Goal: Task Accomplishment & Management: Complete application form

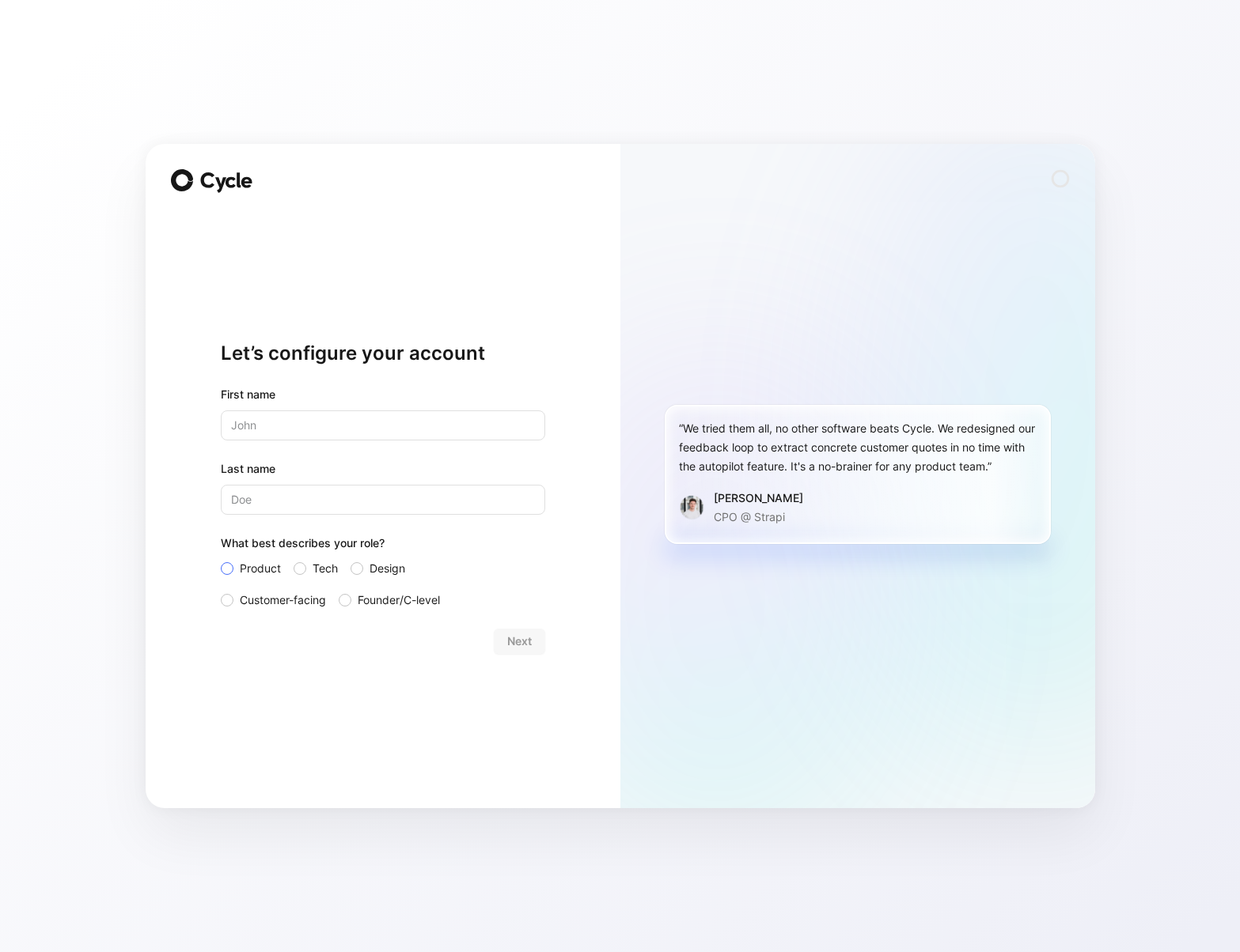
click at [262, 569] on span "Product" at bounding box center [260, 568] width 41 height 19
click at [221, 559] on input "Product" at bounding box center [221, 559] width 0 height 0
click at [326, 570] on span "Tech" at bounding box center [326, 568] width 25 height 19
click at [293, 559] on input "Tech" at bounding box center [293, 559] width 0 height 0
click at [287, 433] on input "text" at bounding box center [383, 425] width 325 height 30
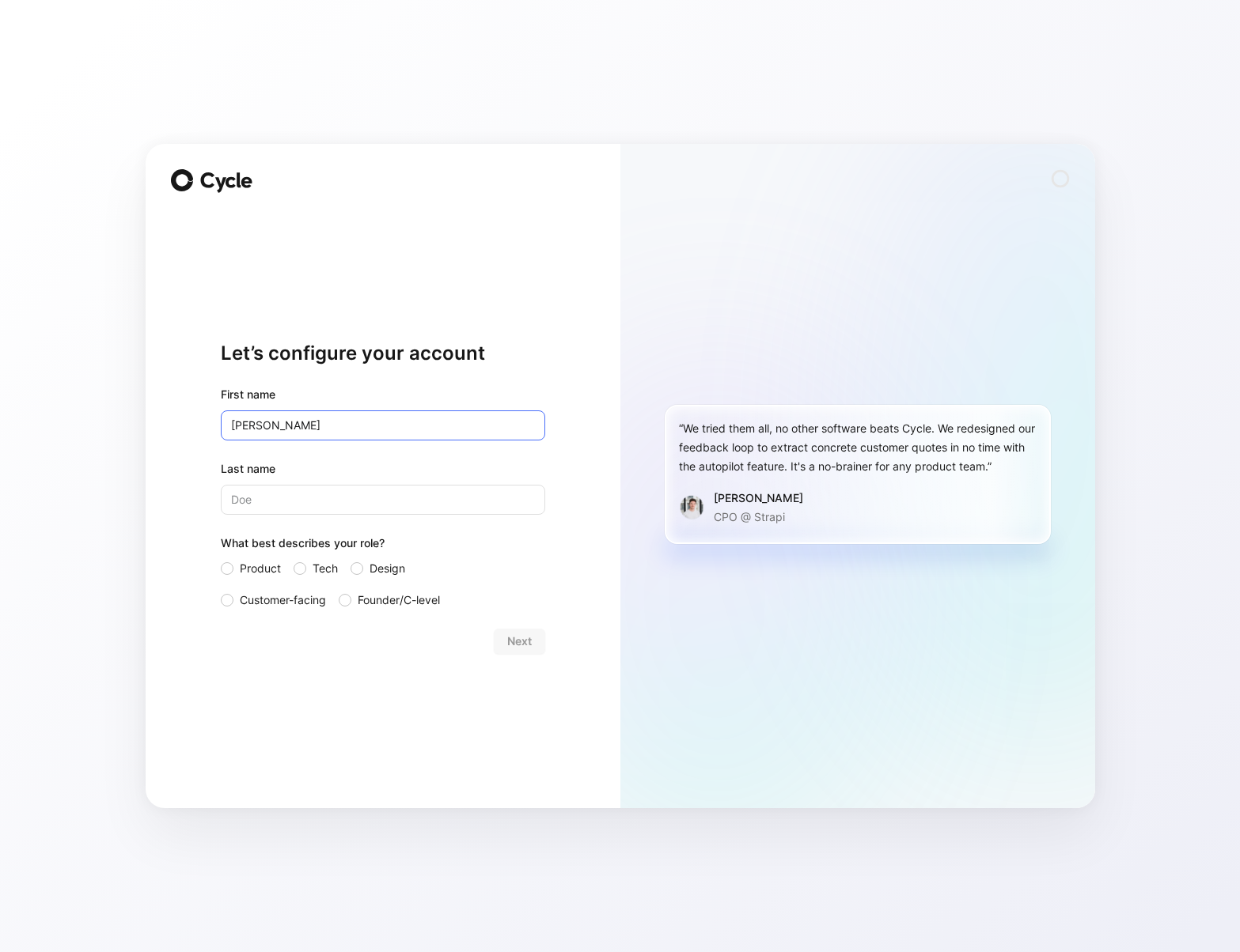
type input "[PERSON_NAME]"
type input "Li"
click at [504, 640] on button "Next" at bounding box center [519, 641] width 52 height 25
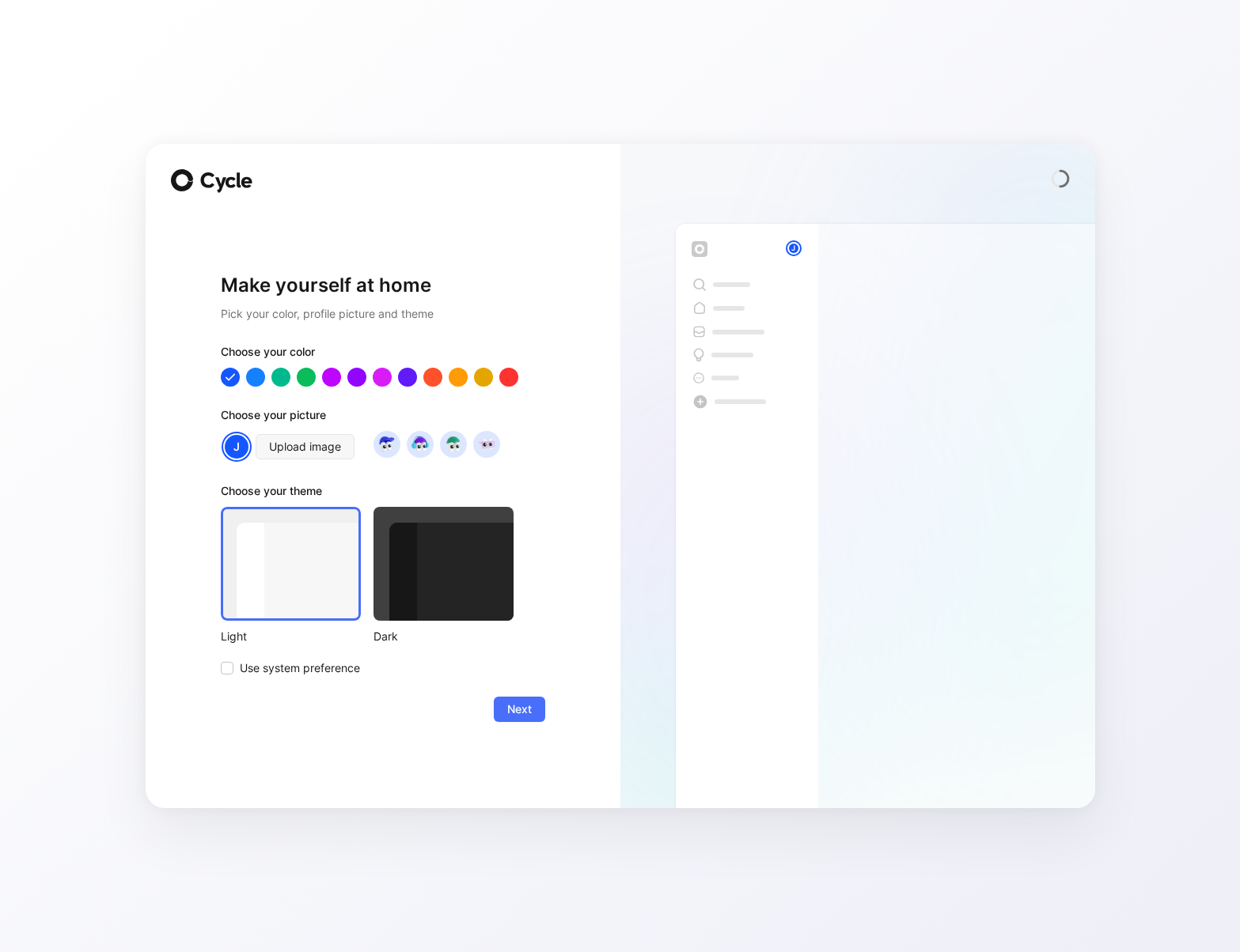
click at [291, 565] on div at bounding box center [290, 564] width 140 height 114
click at [511, 712] on span "Next" at bounding box center [519, 709] width 24 height 19
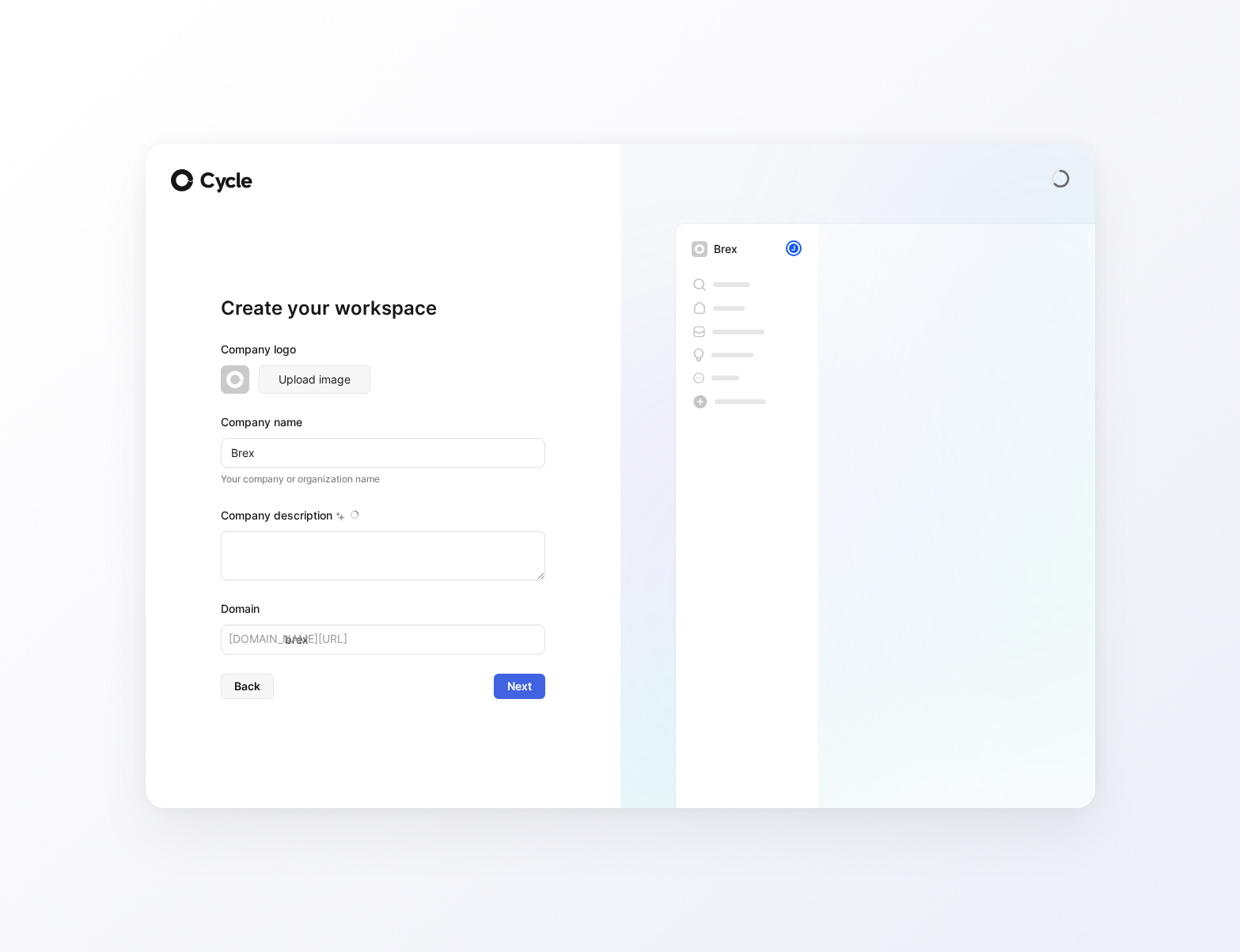
type textarea "Brex is a financial technology company founded in [DATE] by [PERSON_NAME] and […"
click at [581, 529] on div "Create your workspace Company logo Upload image Company name Brex Your company …" at bounding box center [383, 476] width 475 height 665
click at [526, 697] on button "Next" at bounding box center [519, 686] width 52 height 25
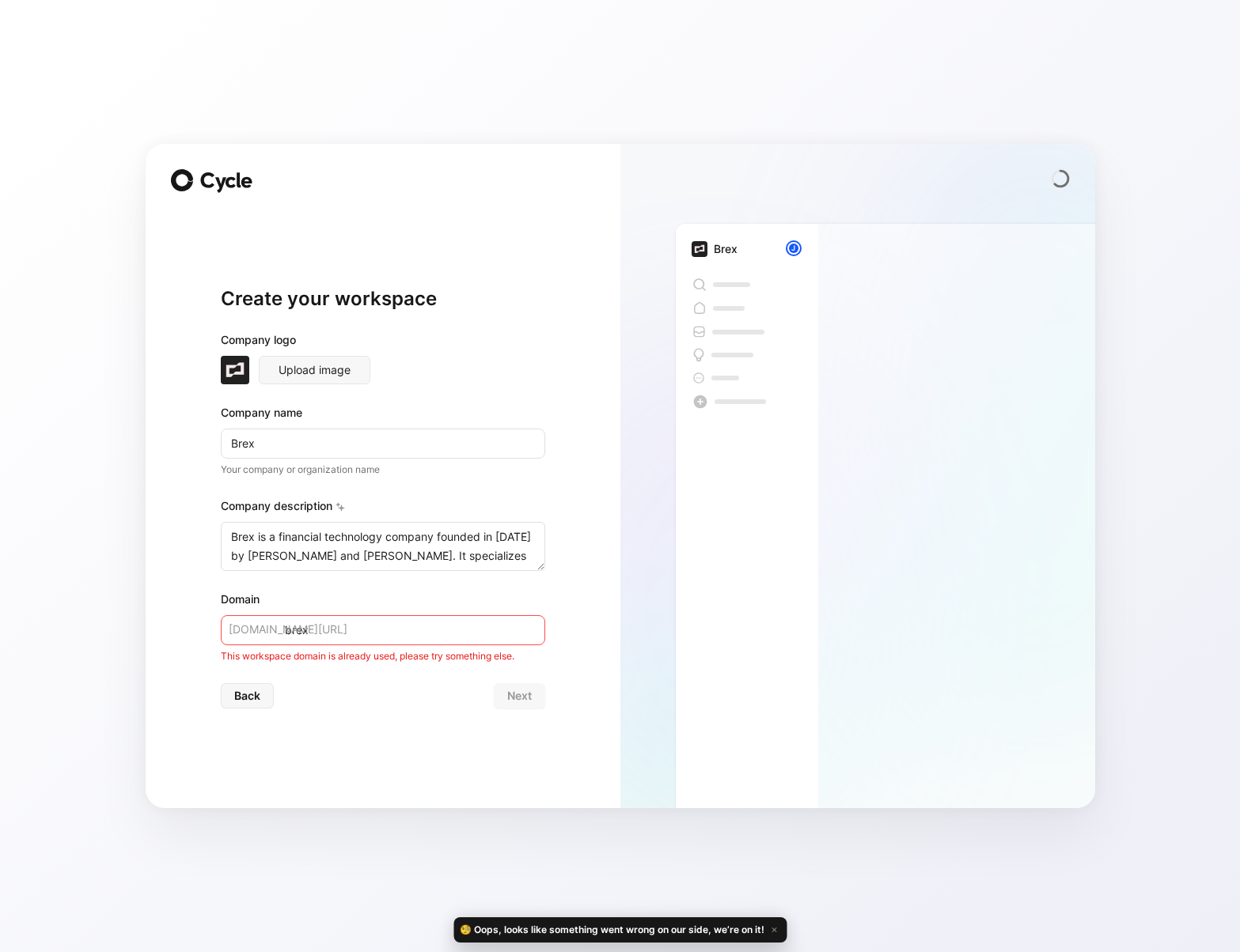
click at [350, 635] on input "brex" at bounding box center [383, 630] width 325 height 30
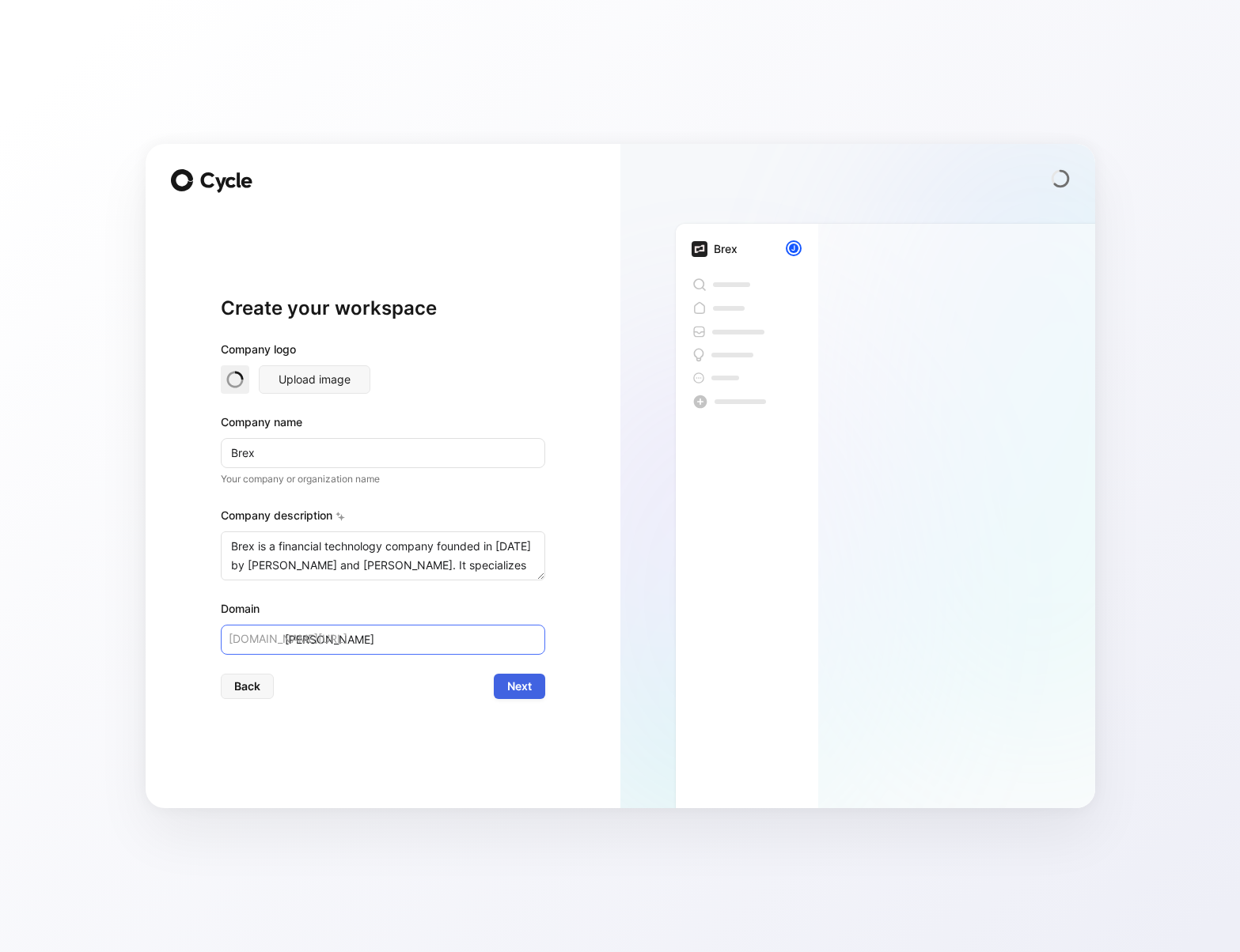
type input "[PERSON_NAME]"
click at [520, 685] on span "Next" at bounding box center [519, 686] width 24 height 19
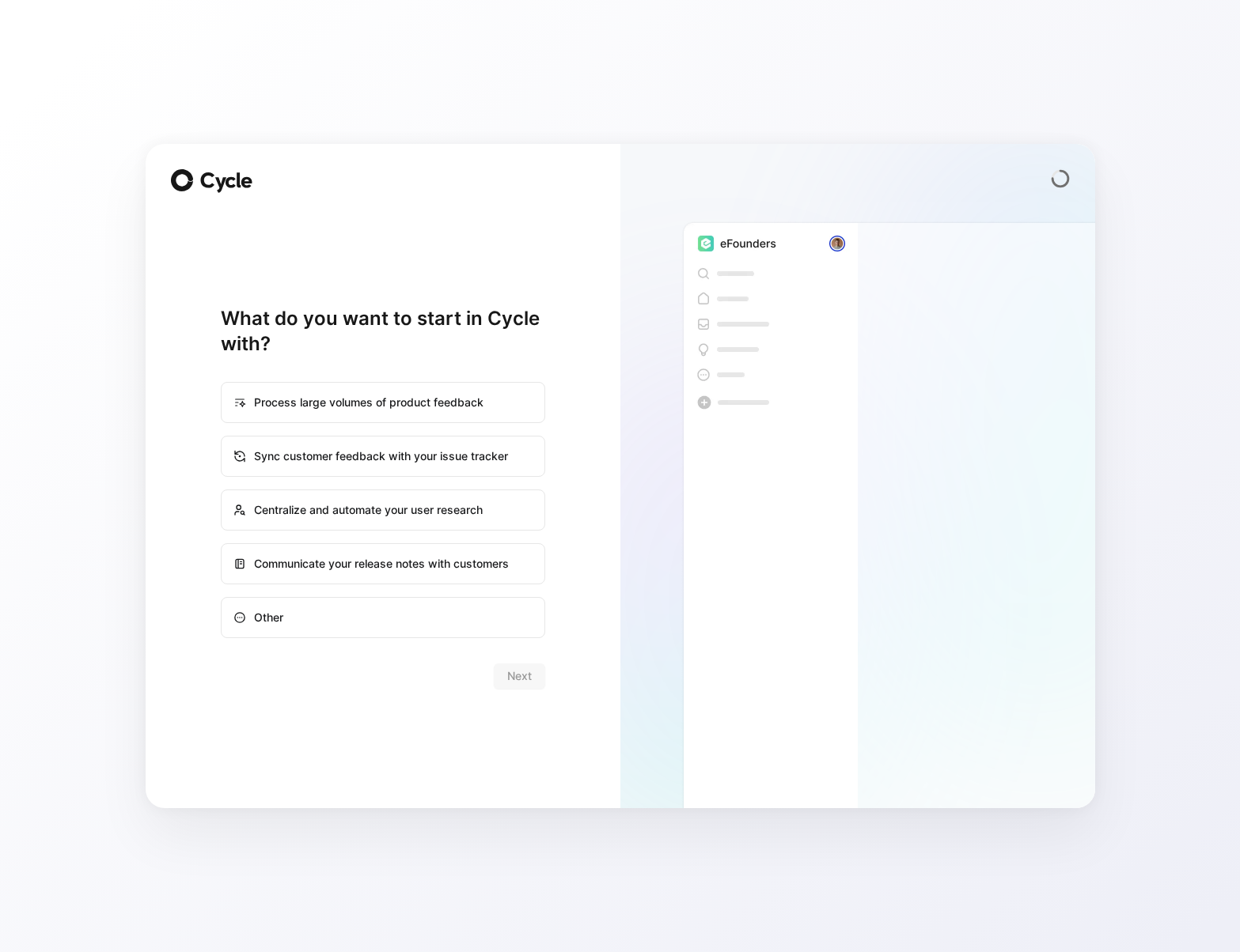
click at [445, 625] on div "Other" at bounding box center [382, 618] width 322 height 38
click at [222, 599] on input "Other" at bounding box center [222, 598] width 1 height 1
radio input "true"
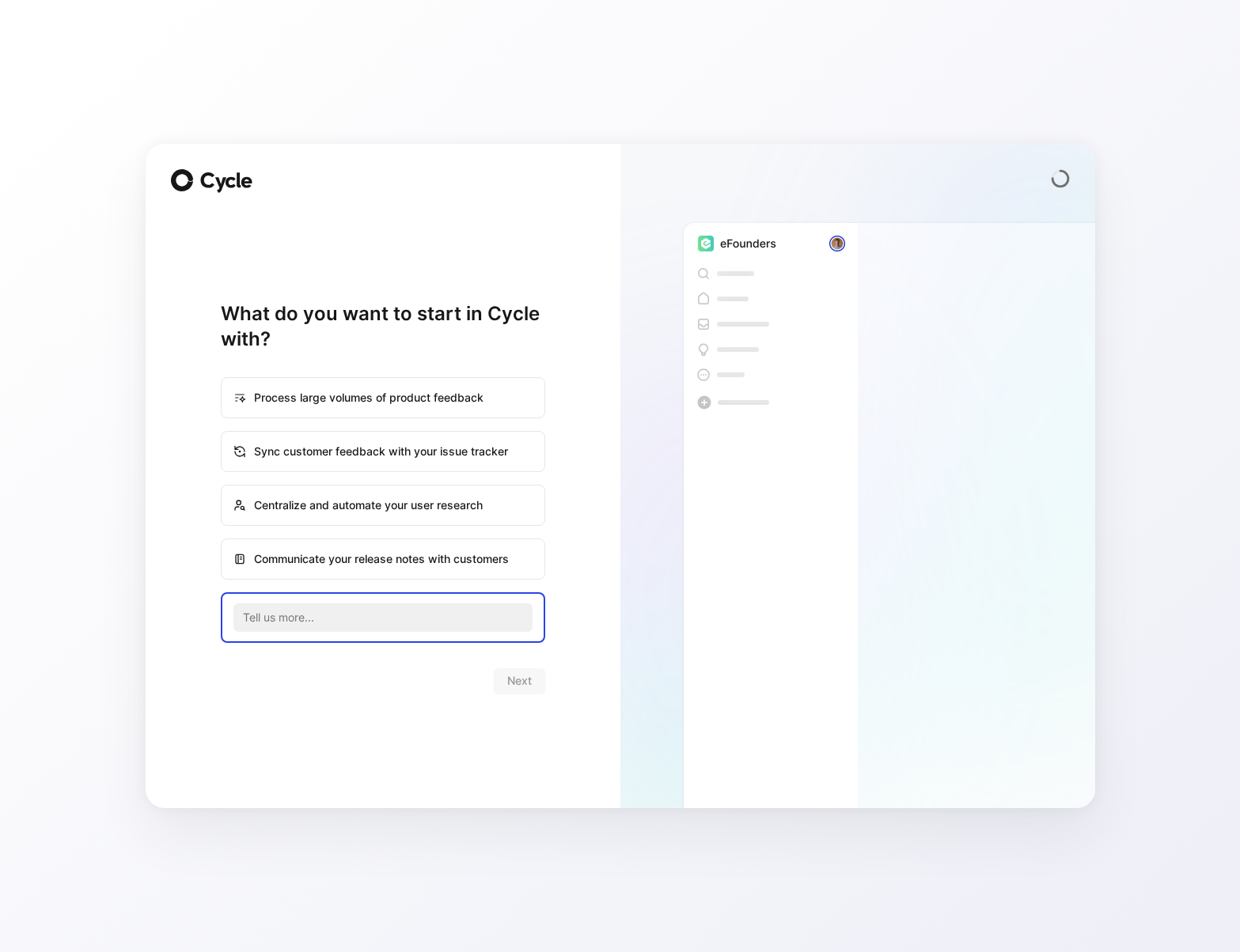
click at [522, 682] on div "Next" at bounding box center [383, 681] width 325 height 25
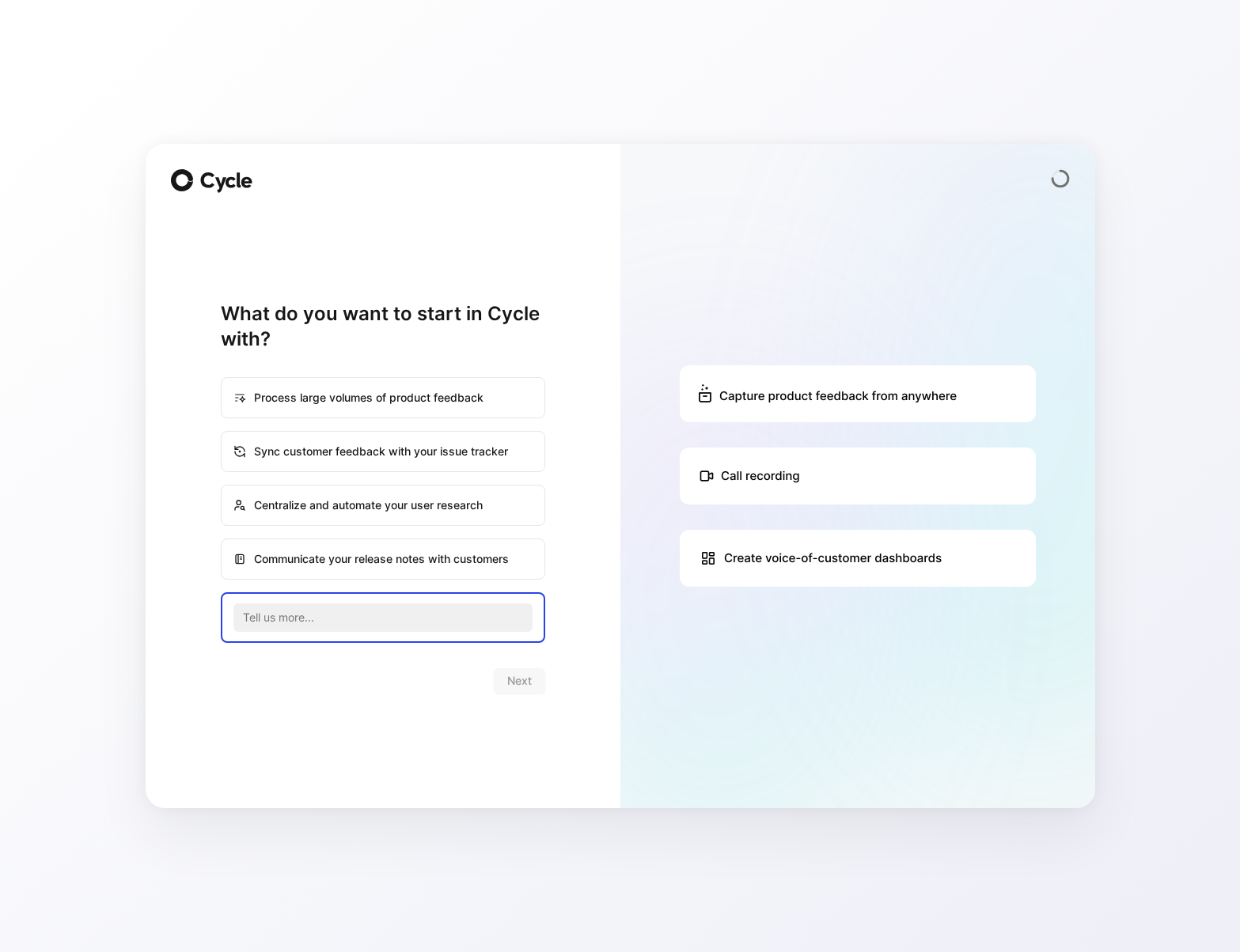
click at [373, 500] on div "Centralize and automate your user research" at bounding box center [382, 505] width 322 height 38
click at [222, 487] on input "Centralize and automate your user research" at bounding box center [222, 486] width 1 height 1
radio input "true"
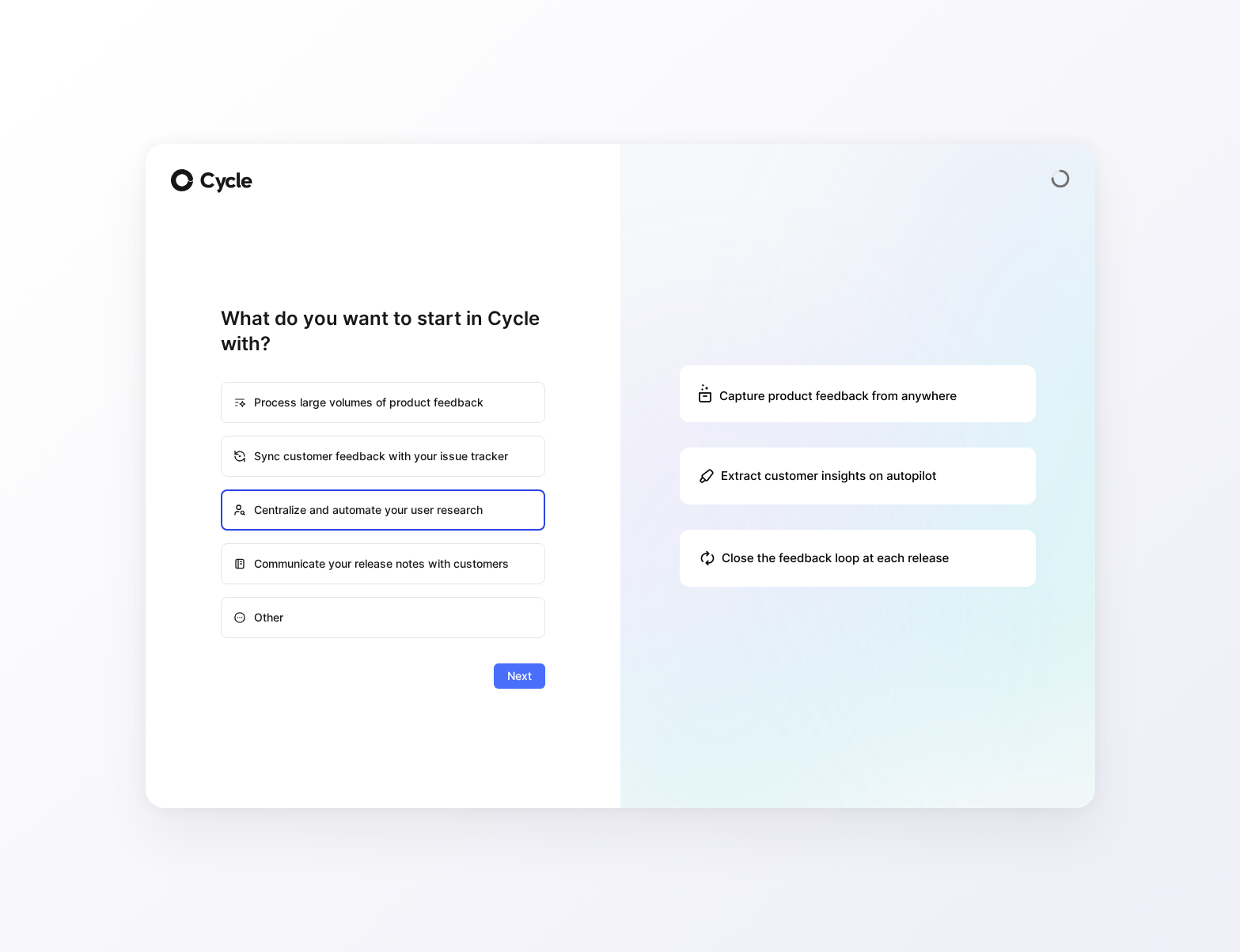
click at [392, 406] on div "Process large volumes of product feedback" at bounding box center [382, 402] width 322 height 38
click at [222, 383] on input "Process large volumes of product feedback" at bounding box center [222, 383] width 1 height 1
radio input "true"
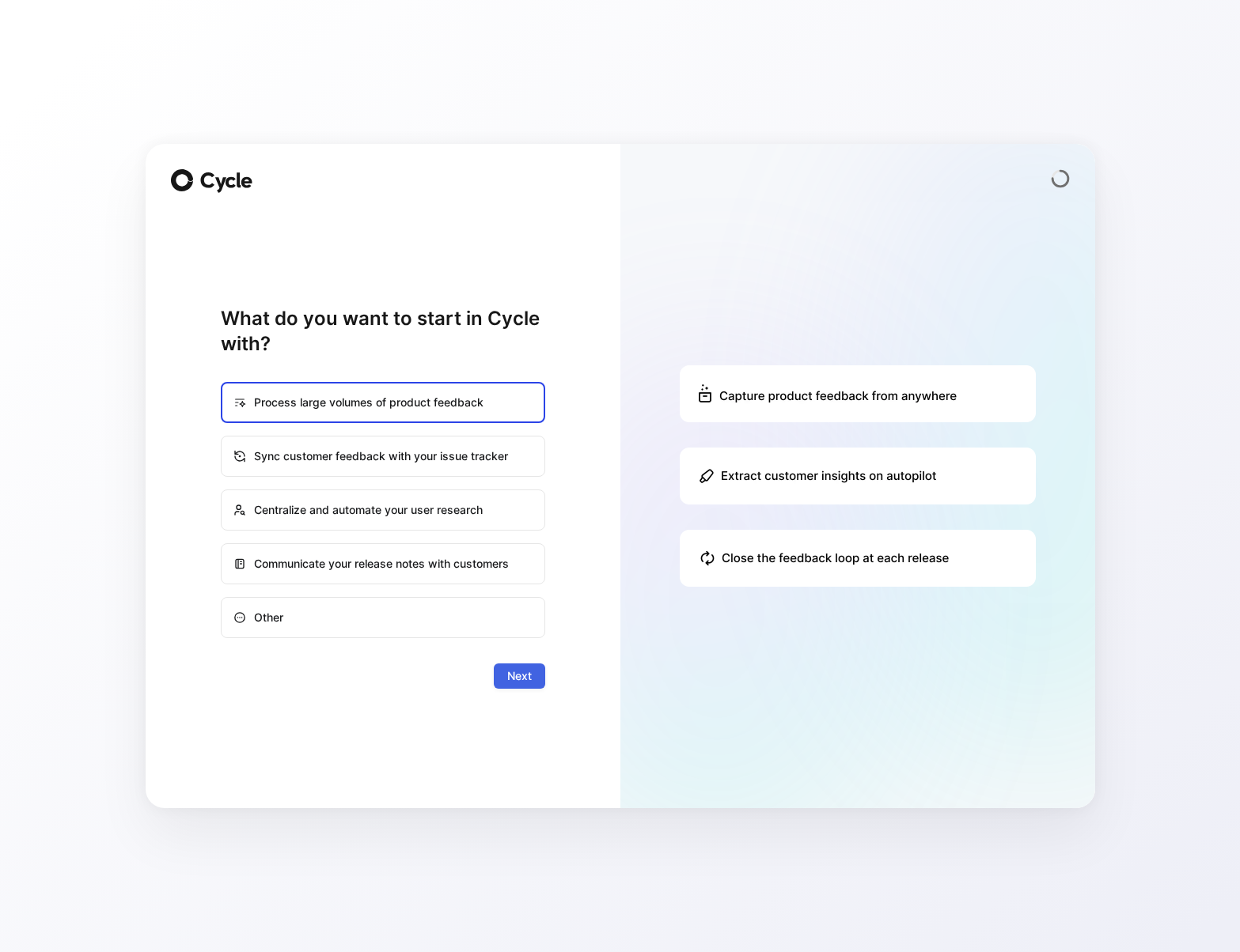
click at [525, 686] on button "Next" at bounding box center [519, 676] width 52 height 25
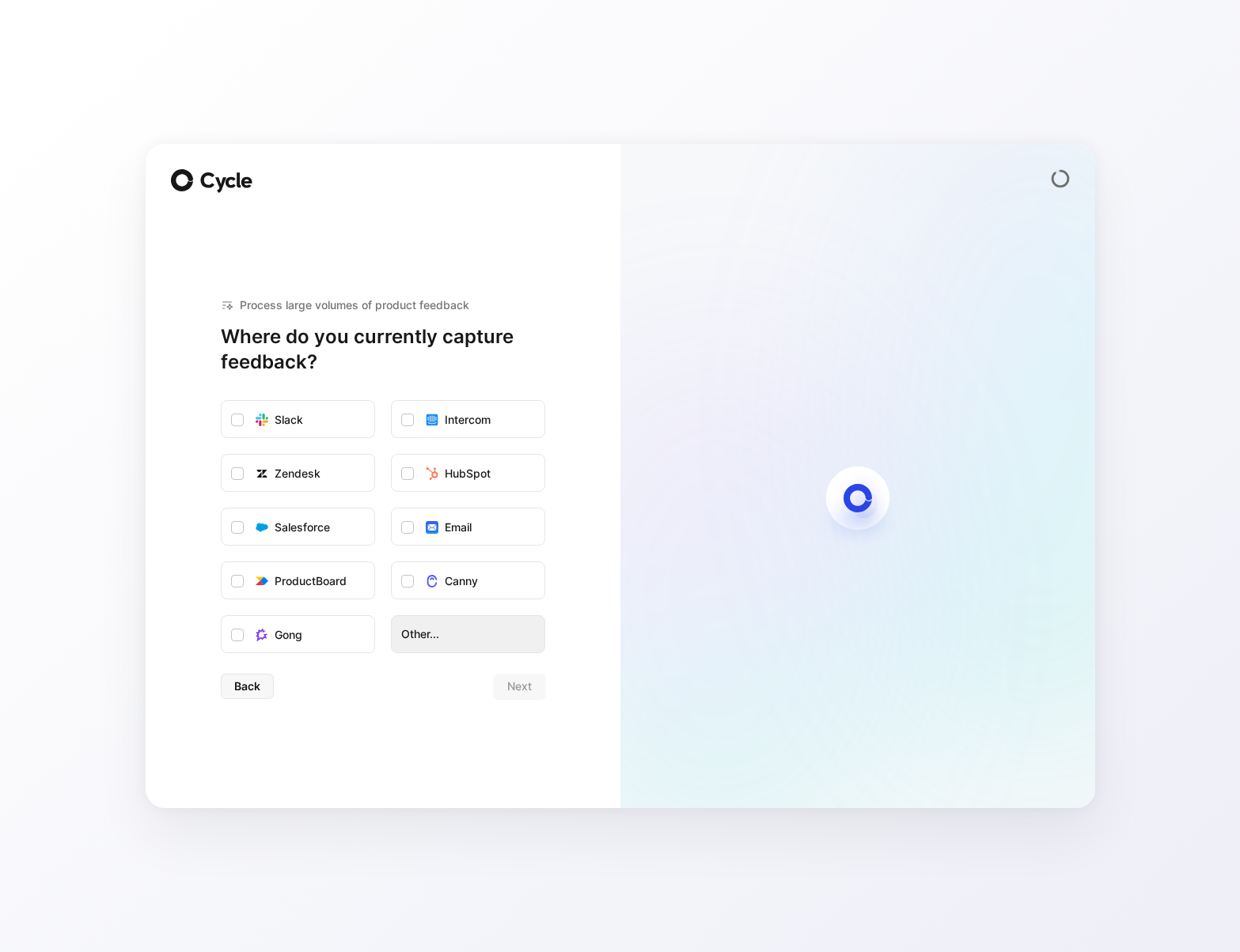
click at [437, 643] on span "Other..." at bounding box center [467, 633] width 134 height 19
click at [235, 414] on div at bounding box center [237, 419] width 13 height 13
click at [222, 401] on input "Slack" at bounding box center [222, 401] width 0 height 0
click at [519, 708] on div "Process large volumes of product feedback Where do you currently capture feedba…" at bounding box center [383, 498] width 325 height 571
click at [519, 690] on span "Next" at bounding box center [519, 686] width 24 height 19
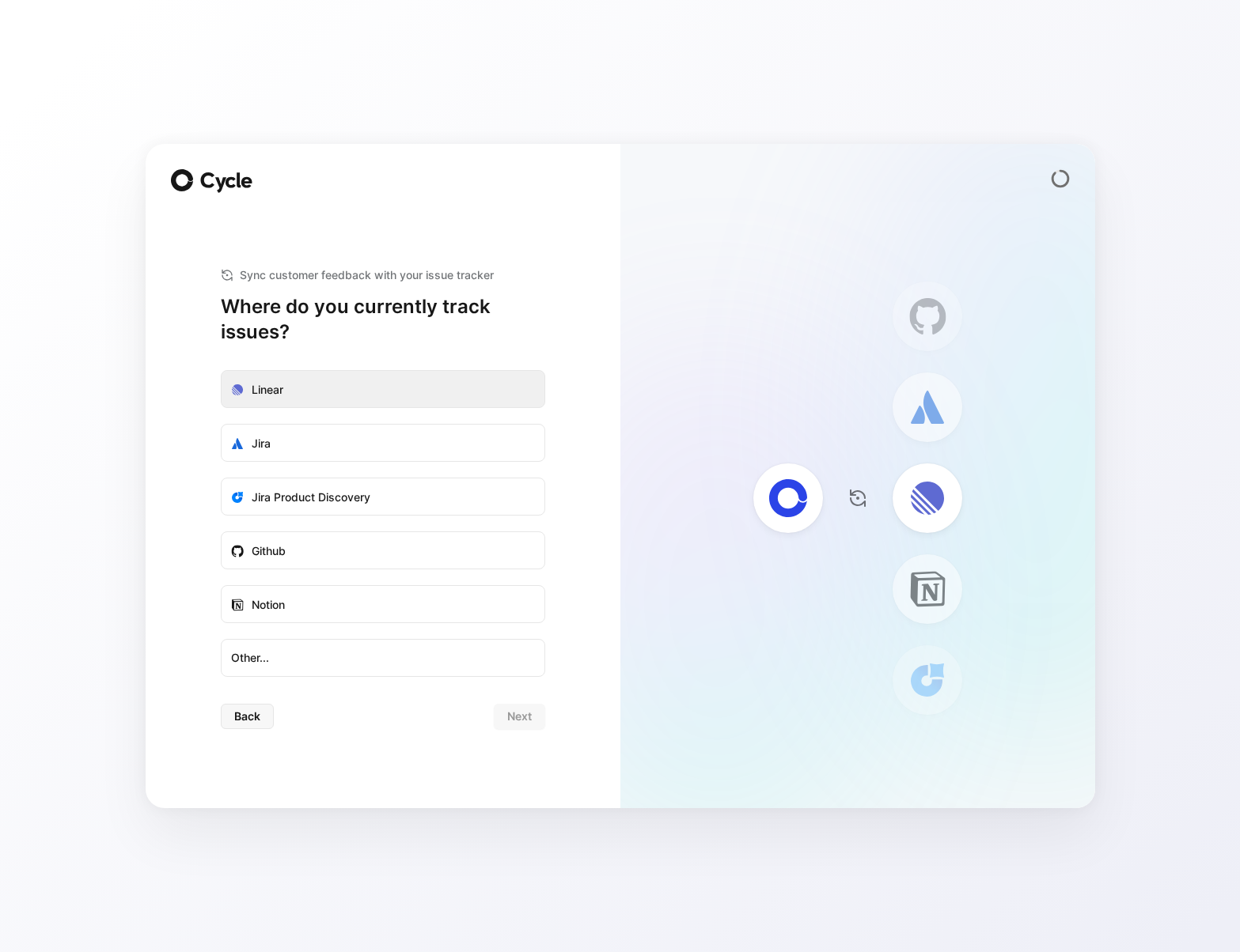
click at [339, 403] on label "Linear" at bounding box center [383, 390] width 323 height 38
click at [222, 371] on input "Linear" at bounding box center [222, 371] width 0 height 0
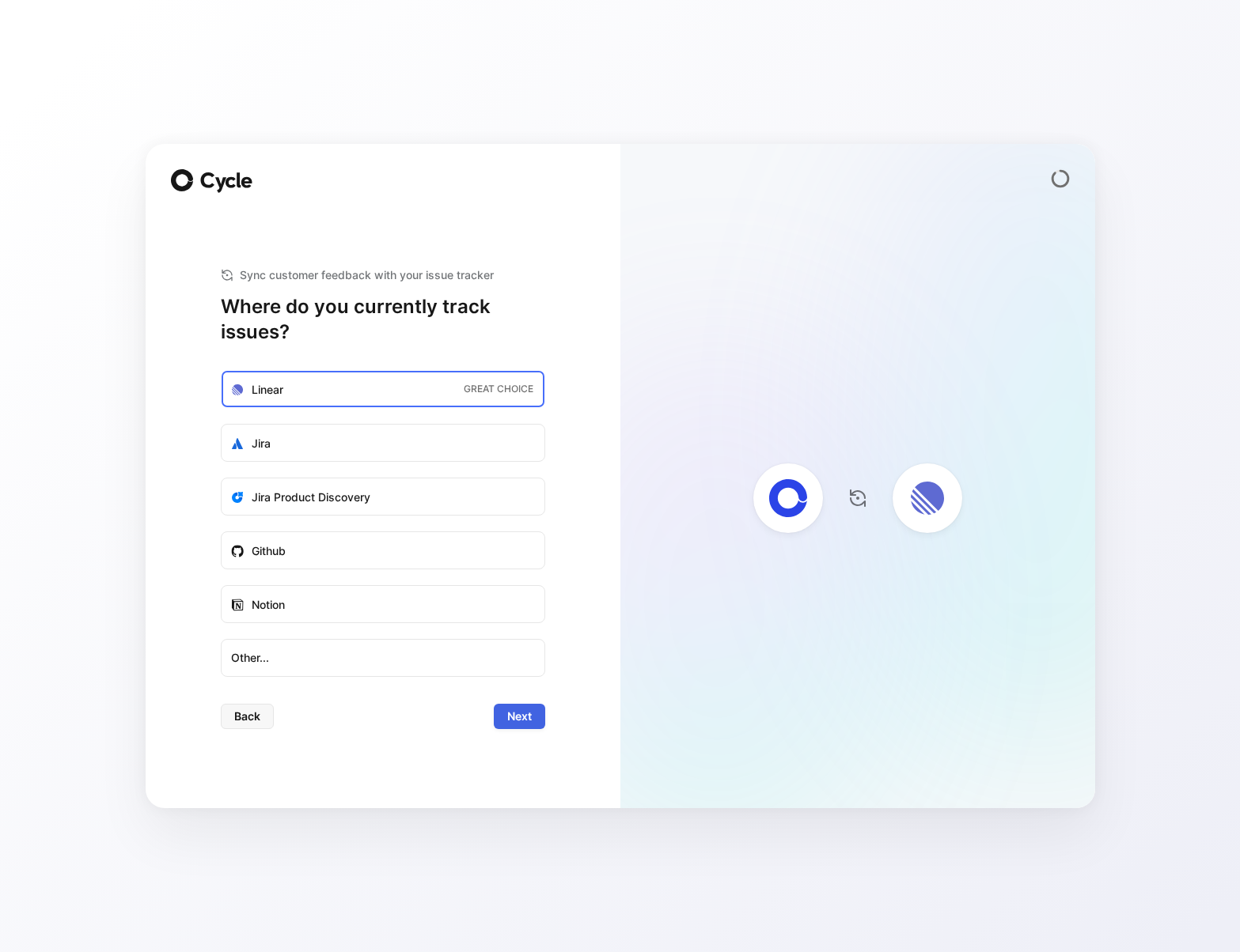
click at [527, 714] on span "Next" at bounding box center [519, 715] width 24 height 19
